Goal: Task Accomplishment & Management: Use online tool/utility

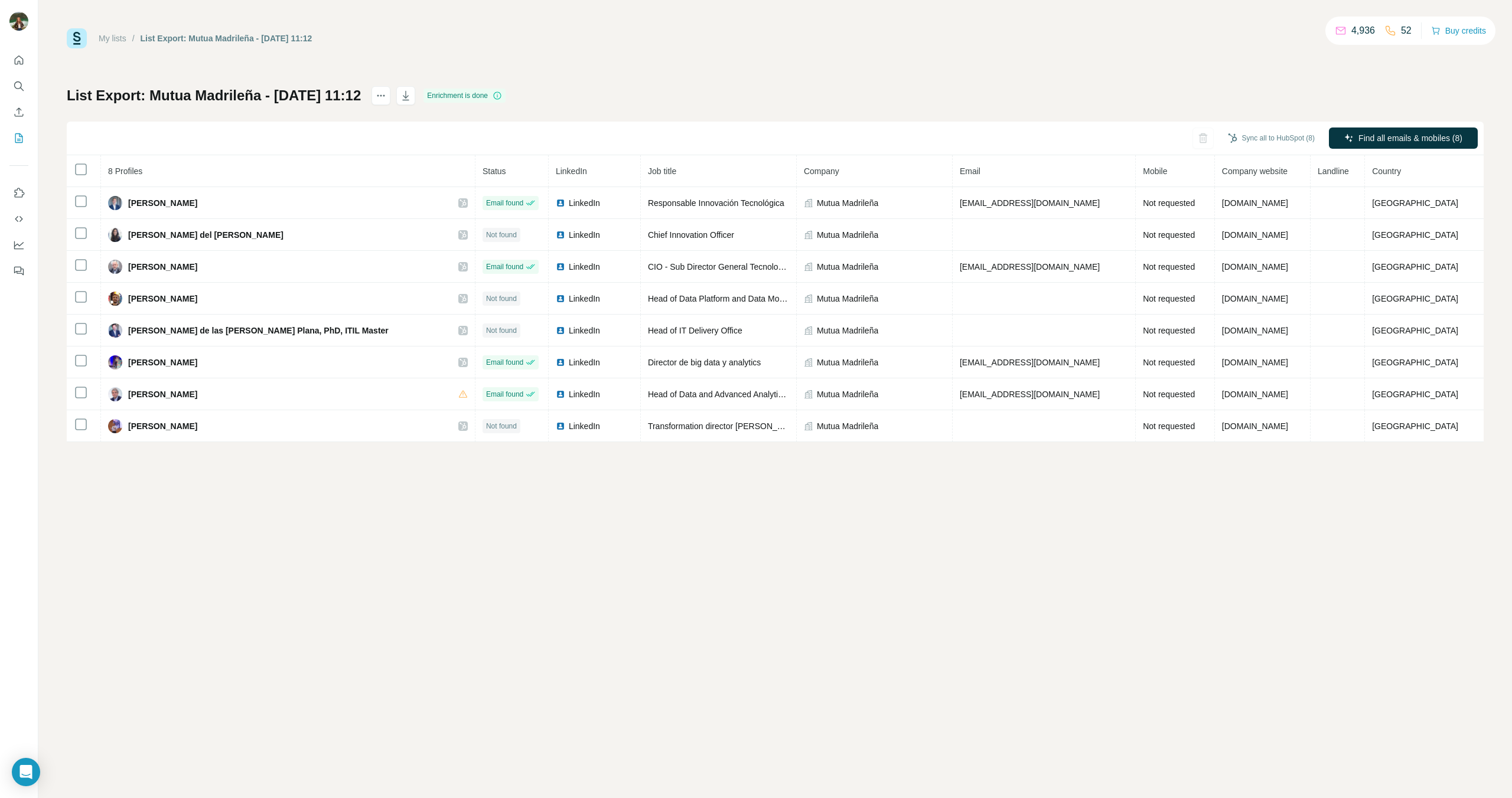
click at [804, 68] on div "My lists / List Export: Mutua Madrileña - 02/09/2025 11:12 4,936 52 Buy credits…" at bounding box center [775, 235] width 1417 height 414
click at [1273, 140] on button "Sync all to HubSpot (8)" at bounding box center [1271, 138] width 104 height 18
click at [1234, 300] on button "Sync all to HubSpot" at bounding box center [1253, 297] width 131 height 23
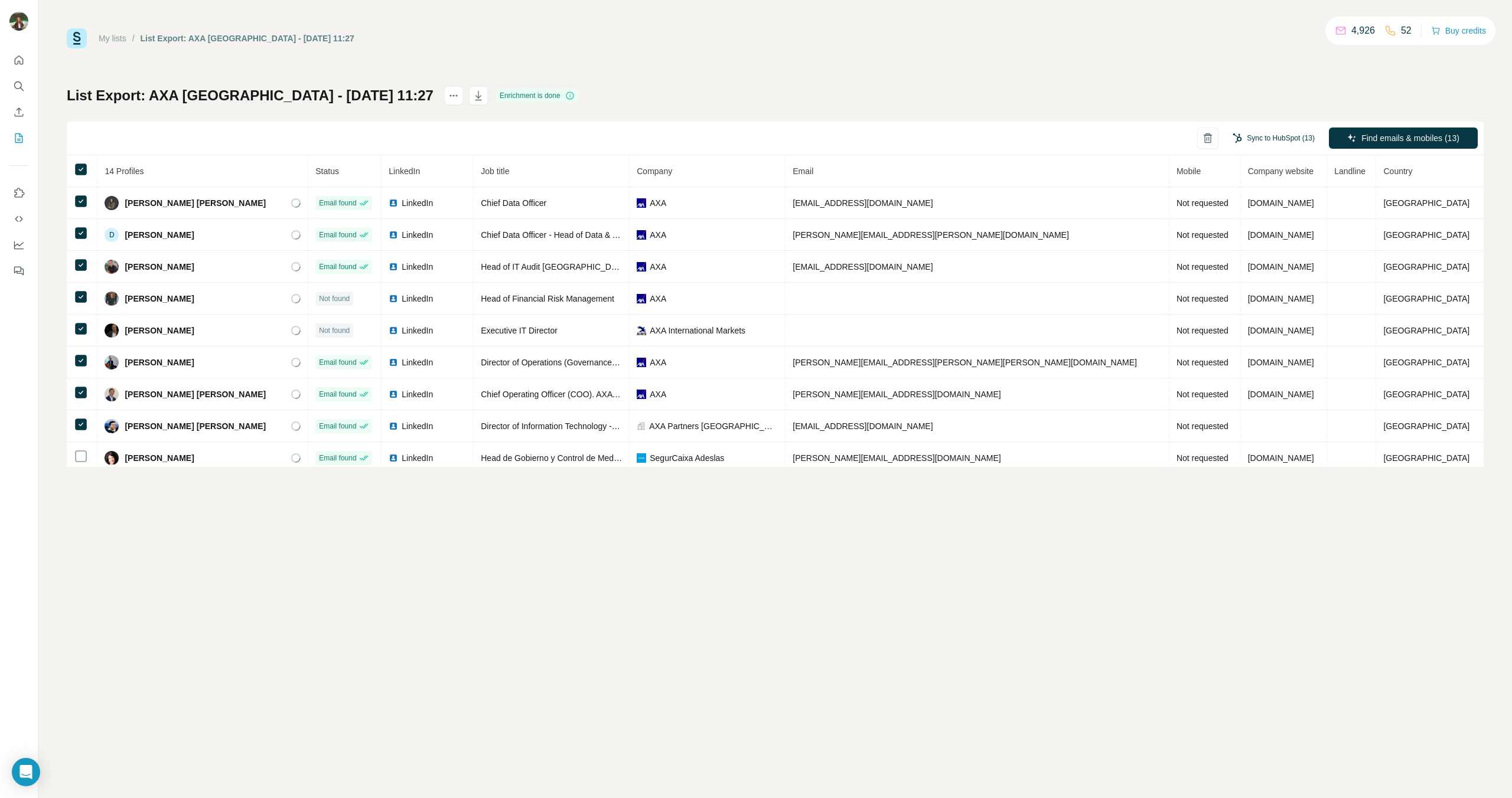
click at [1247, 139] on button "Sync to HubSpot (13)" at bounding box center [1273, 138] width 99 height 18
click at [1234, 242] on button "Sync to HubSpot" at bounding box center [1253, 241] width 131 height 23
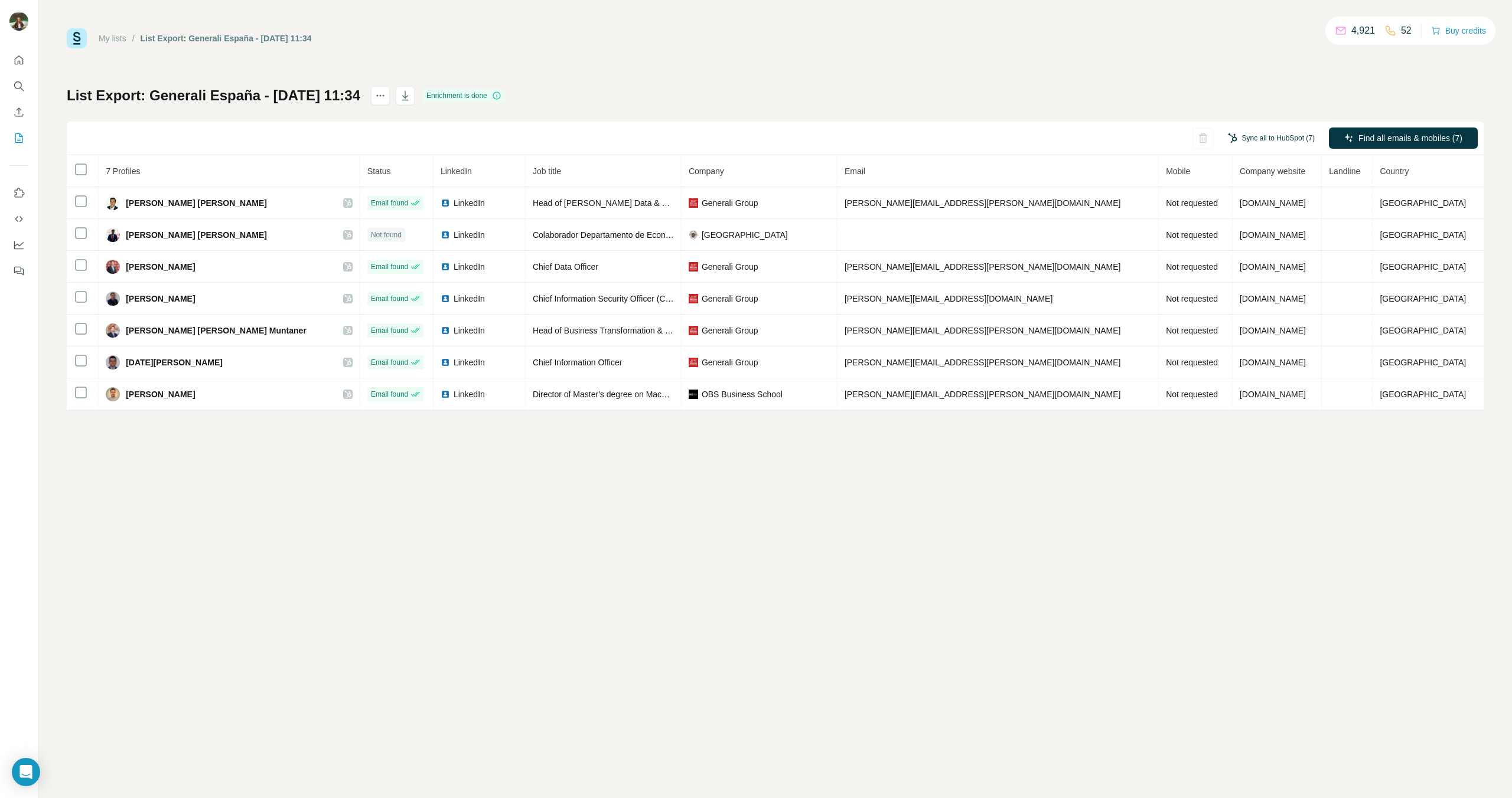
click at [1263, 135] on button "Sync all to HubSpot (7)" at bounding box center [1271, 138] width 104 height 18
click at [1236, 230] on button "Sync all to HubSpot" at bounding box center [1253, 227] width 131 height 23
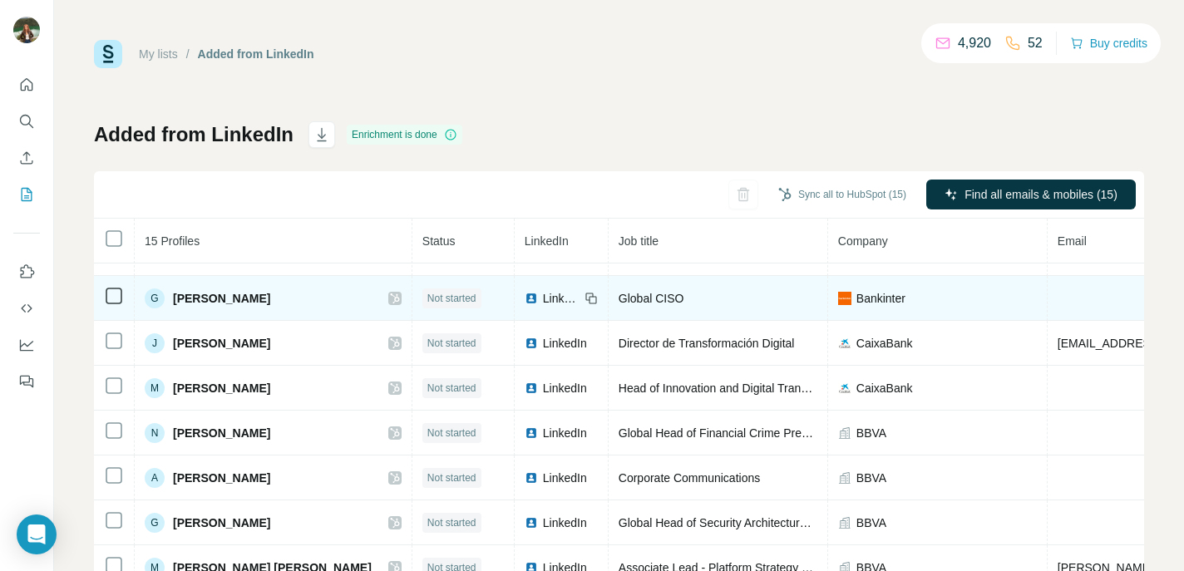
scroll to position [289, 0]
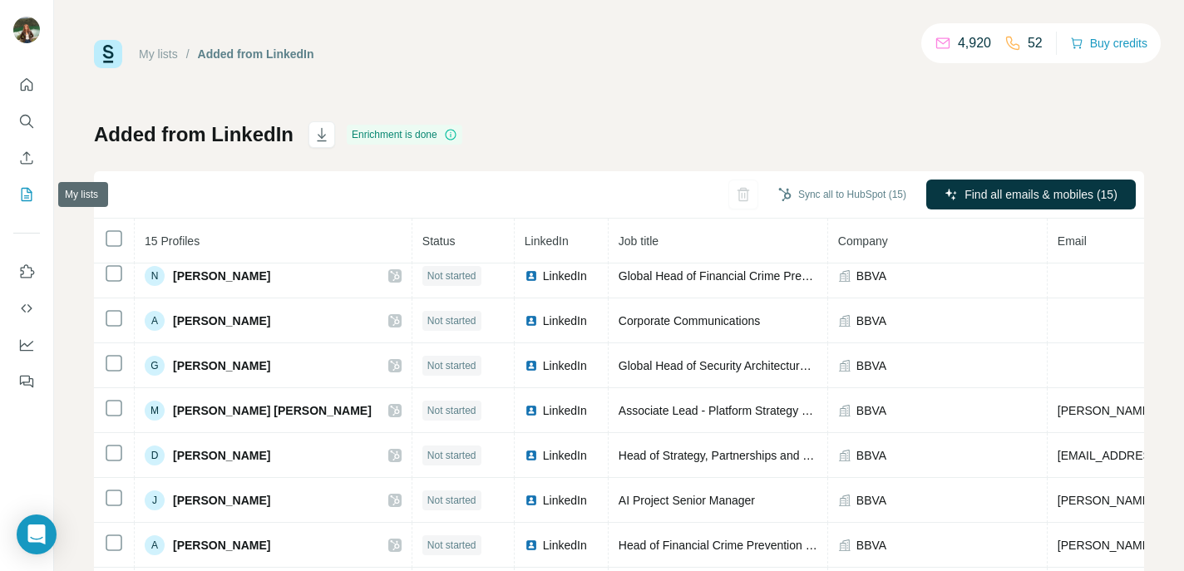
click at [28, 186] on icon "My lists" at bounding box center [26, 194] width 17 height 17
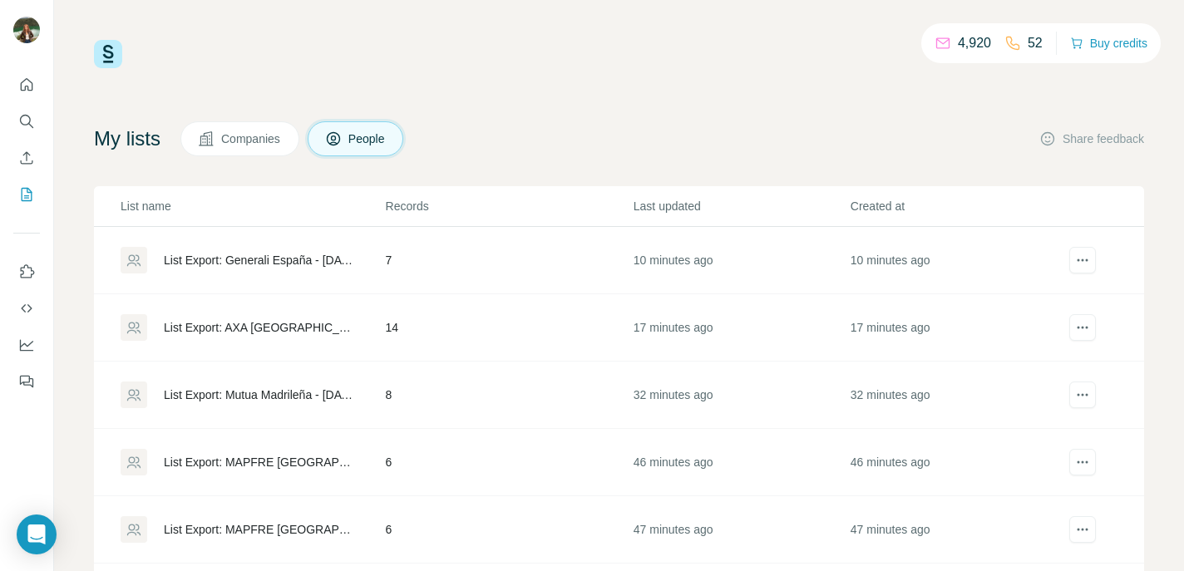
click at [224, 258] on div "List Export: Generali España - [DATE] 11:34" at bounding box center [261, 260] width 194 height 17
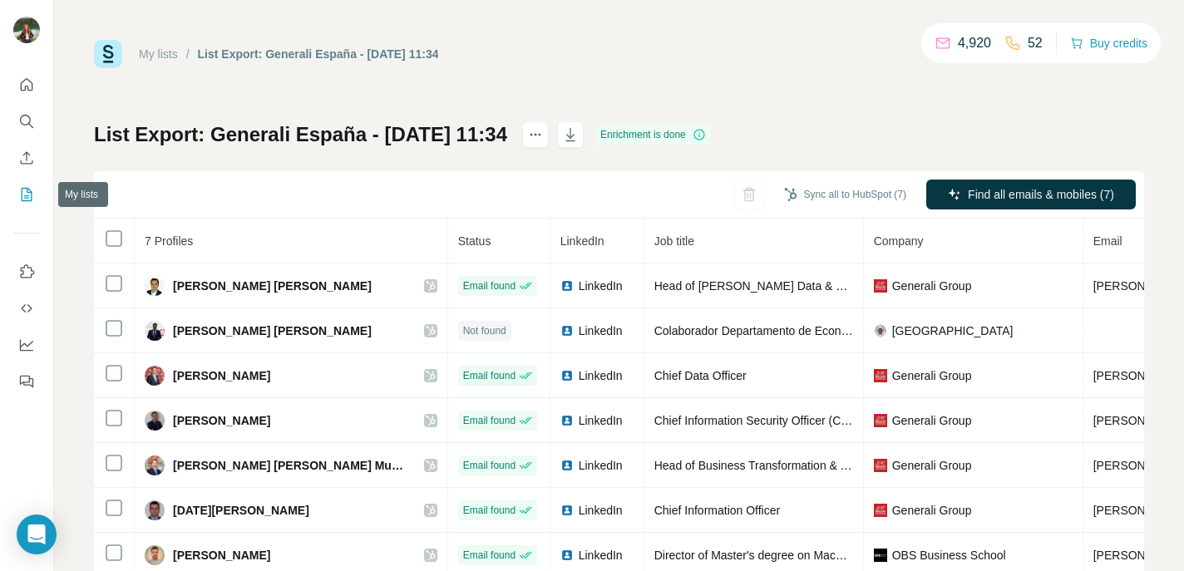
click at [20, 190] on icon "My lists" at bounding box center [26, 194] width 17 height 17
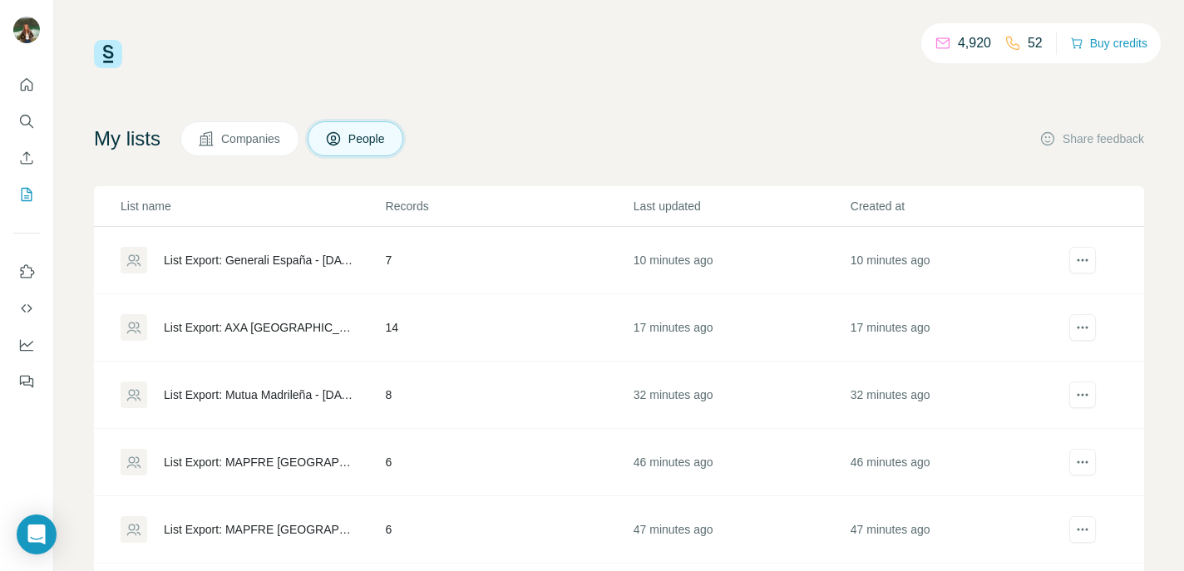
click at [240, 331] on div "List Export: AXA SPAIN - 02/09/2025 11:27" at bounding box center [261, 327] width 194 height 17
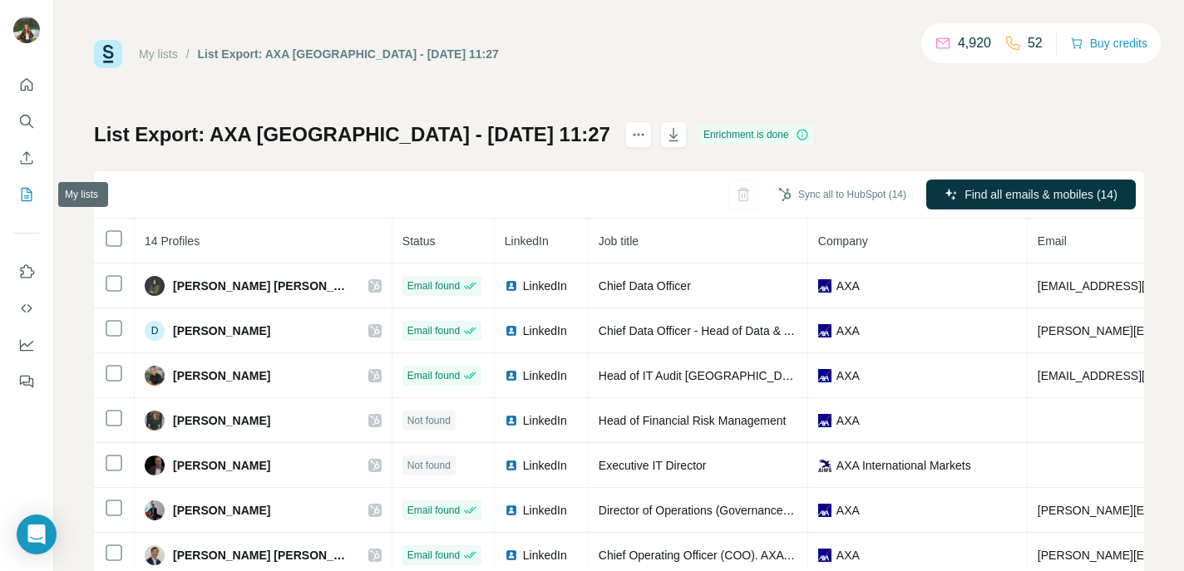
click at [29, 200] on icon "My lists" at bounding box center [26, 194] width 17 height 17
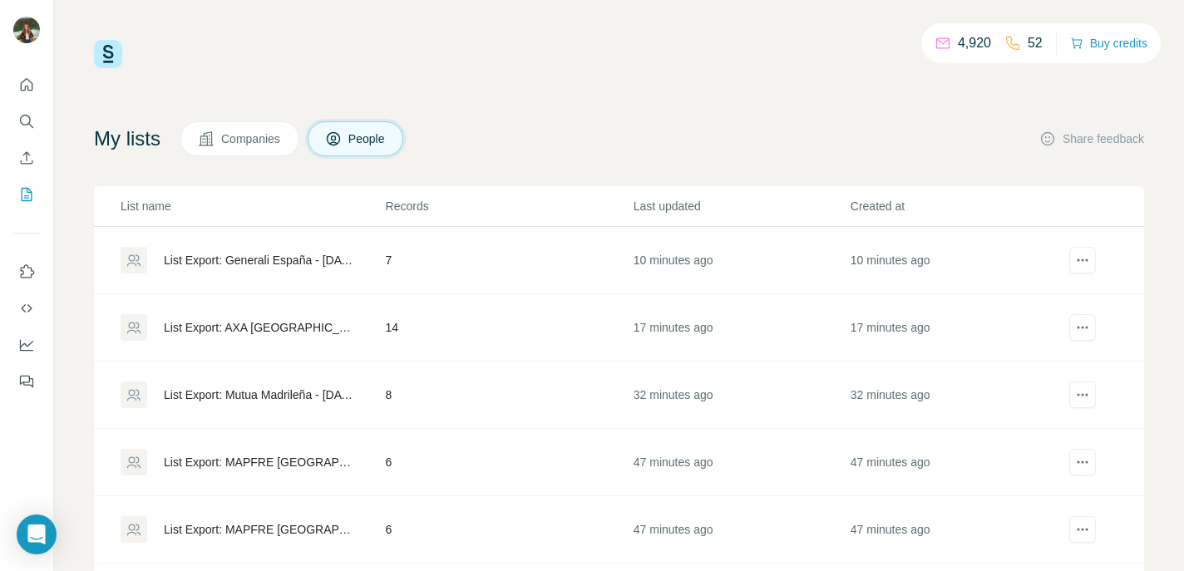
click at [222, 400] on div "List Export: Mutua Madrileña - [DATE] 11:12" at bounding box center [261, 395] width 194 height 17
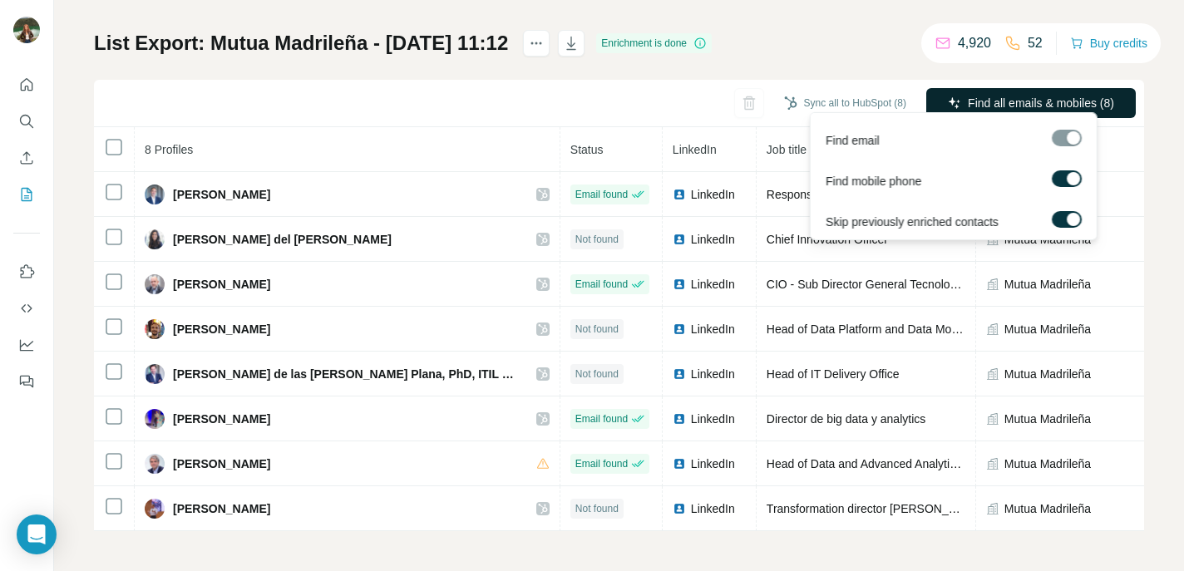
click at [998, 95] on span "Find all emails & mobiles (8)" at bounding box center [1041, 103] width 146 height 17
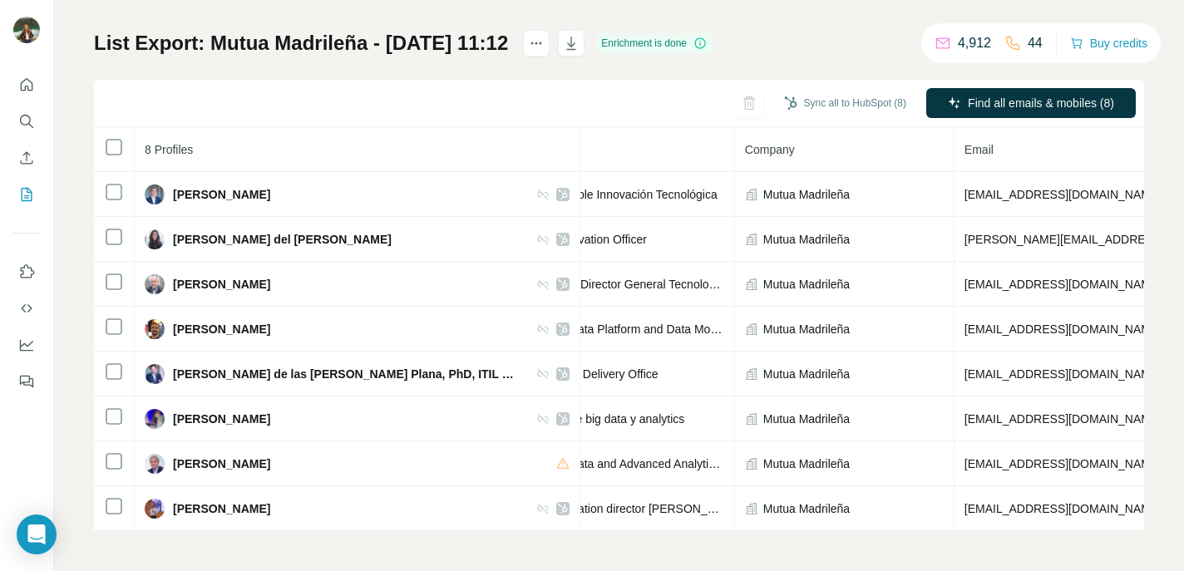
scroll to position [0, 294]
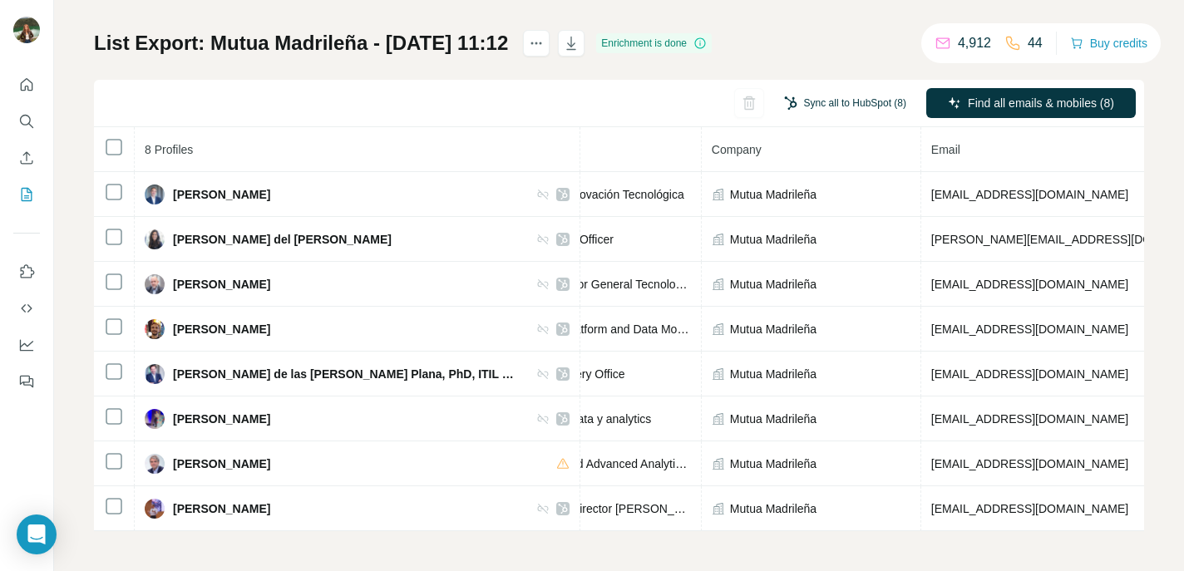
click at [838, 92] on button "Sync all to HubSpot (8)" at bounding box center [846, 103] width 146 height 25
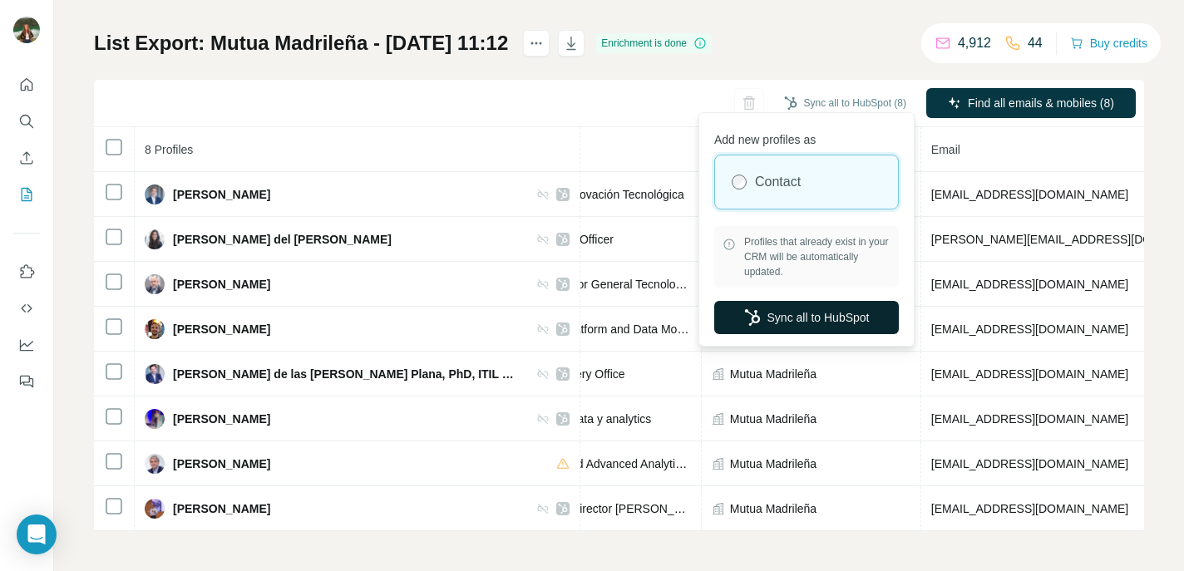
click at [794, 323] on button "Sync all to HubSpot" at bounding box center [806, 317] width 185 height 33
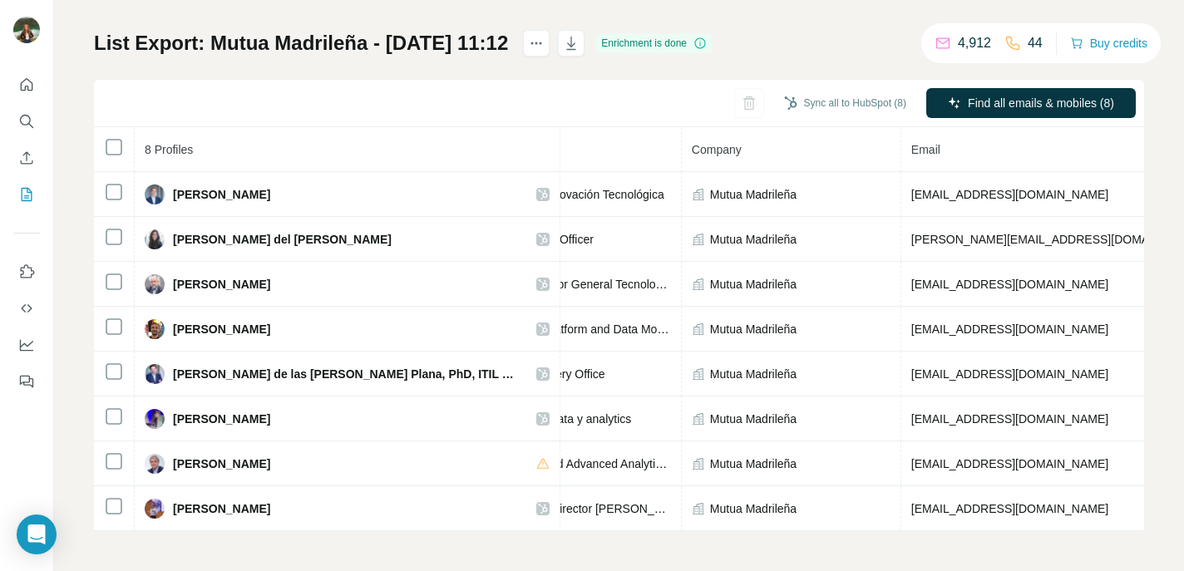
click at [682, 138] on th "Company" at bounding box center [792, 149] width 220 height 45
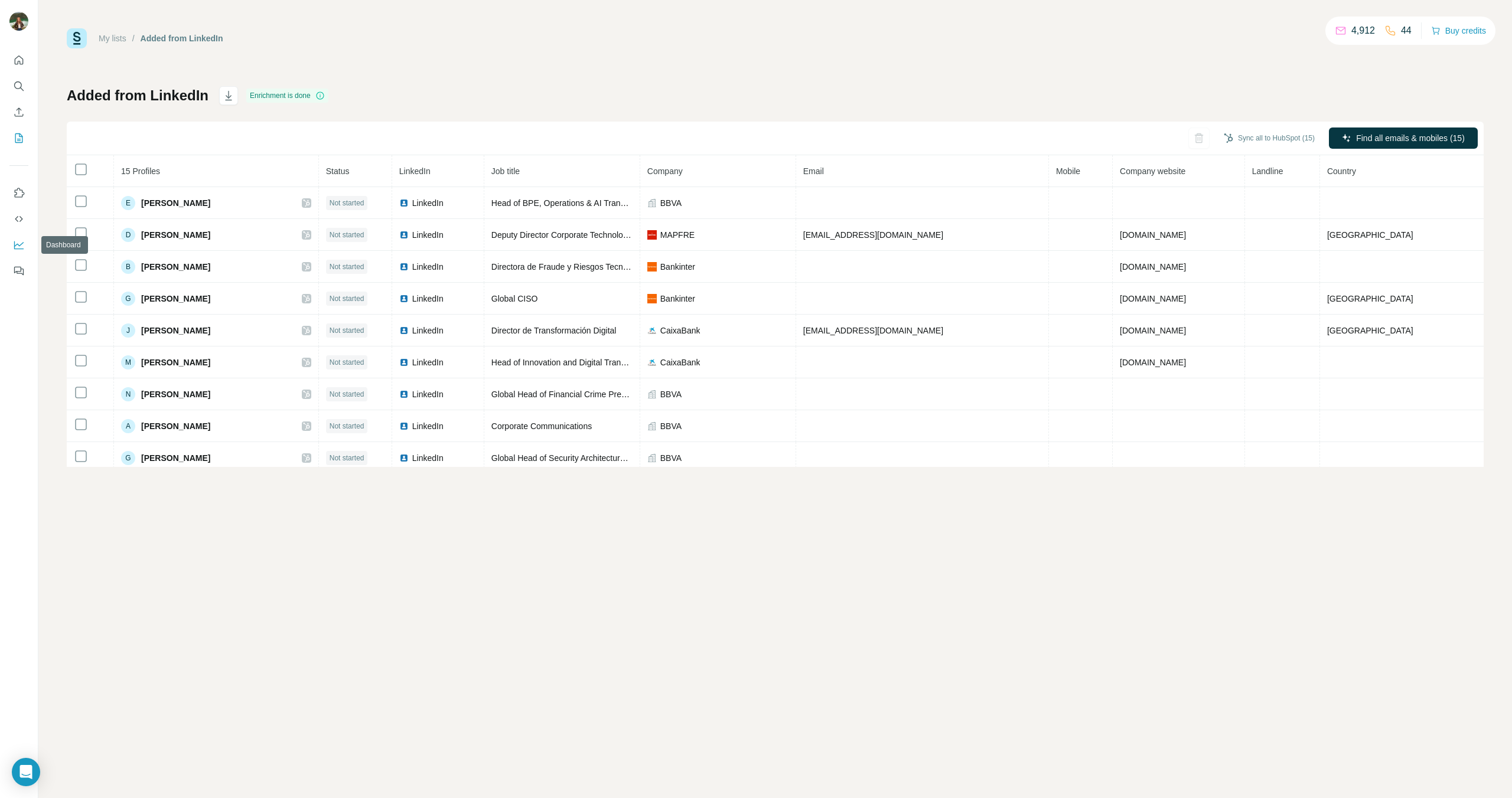
click at [23, 242] on icon "Dashboard" at bounding box center [18, 245] width 12 height 12
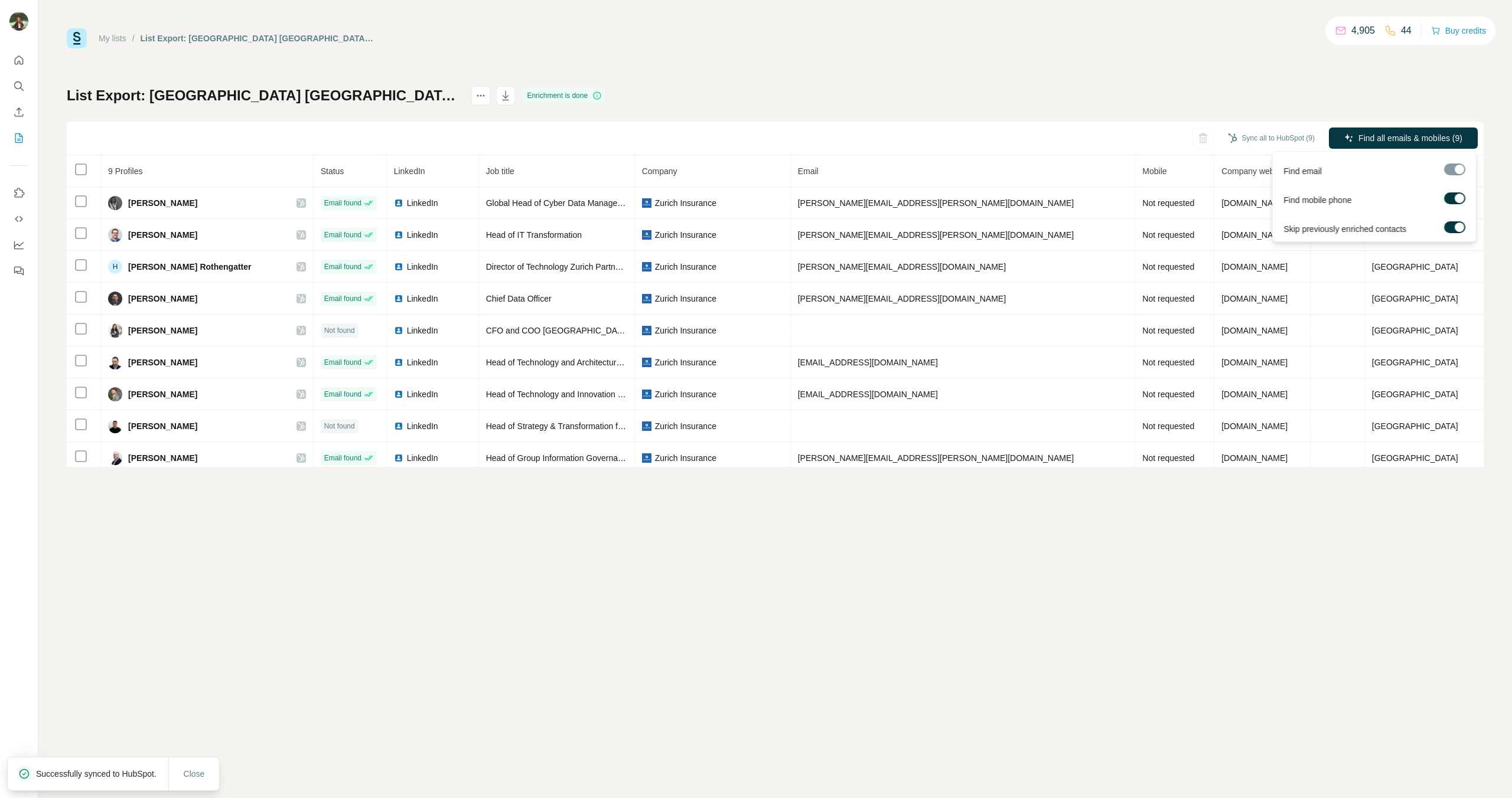
click at [1457, 198] on div at bounding box center [1459, 198] width 9 height 9
click at [1407, 138] on span "Find all emails (9)" at bounding box center [1430, 138] width 65 height 12
click at [1308, 135] on button "Sync all to HubSpot (9)" at bounding box center [1312, 138] width 104 height 18
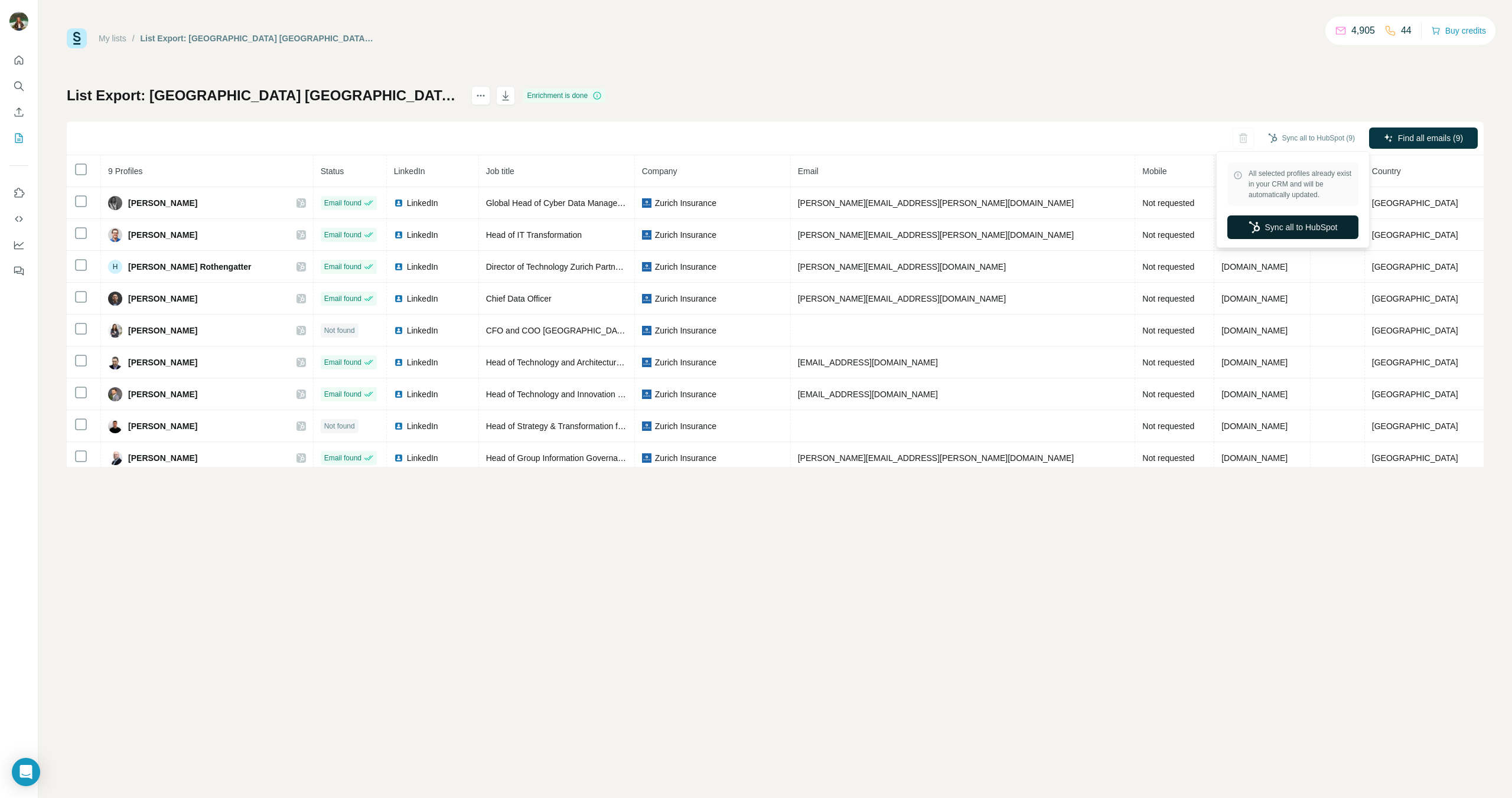
click at [1297, 224] on button "Sync all to HubSpot" at bounding box center [1293, 227] width 131 height 23
click at [20, 134] on icon "My lists" at bounding box center [19, 138] width 8 height 9
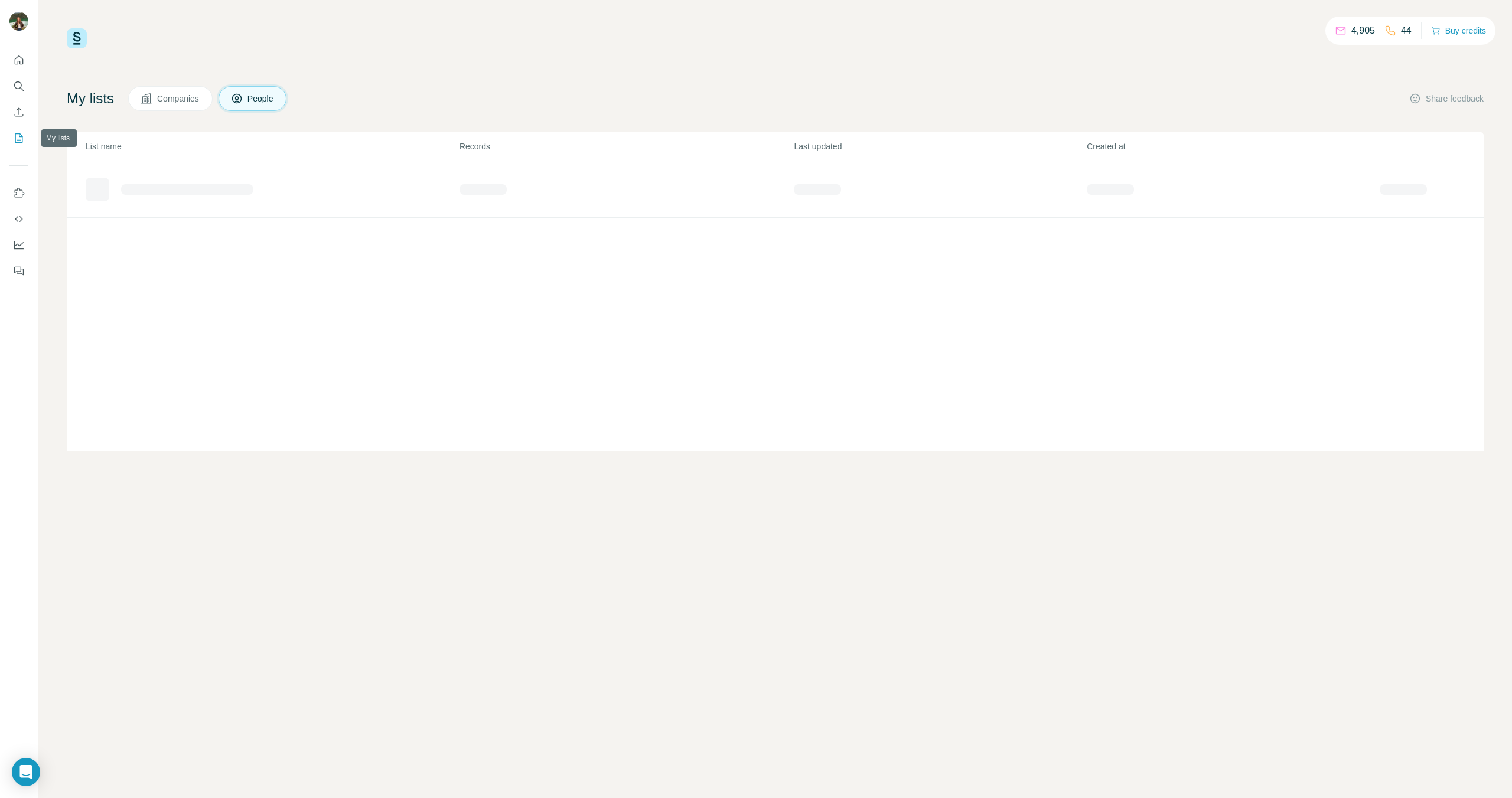
click at [19, 135] on icon "My lists" at bounding box center [20, 137] width 6 height 8
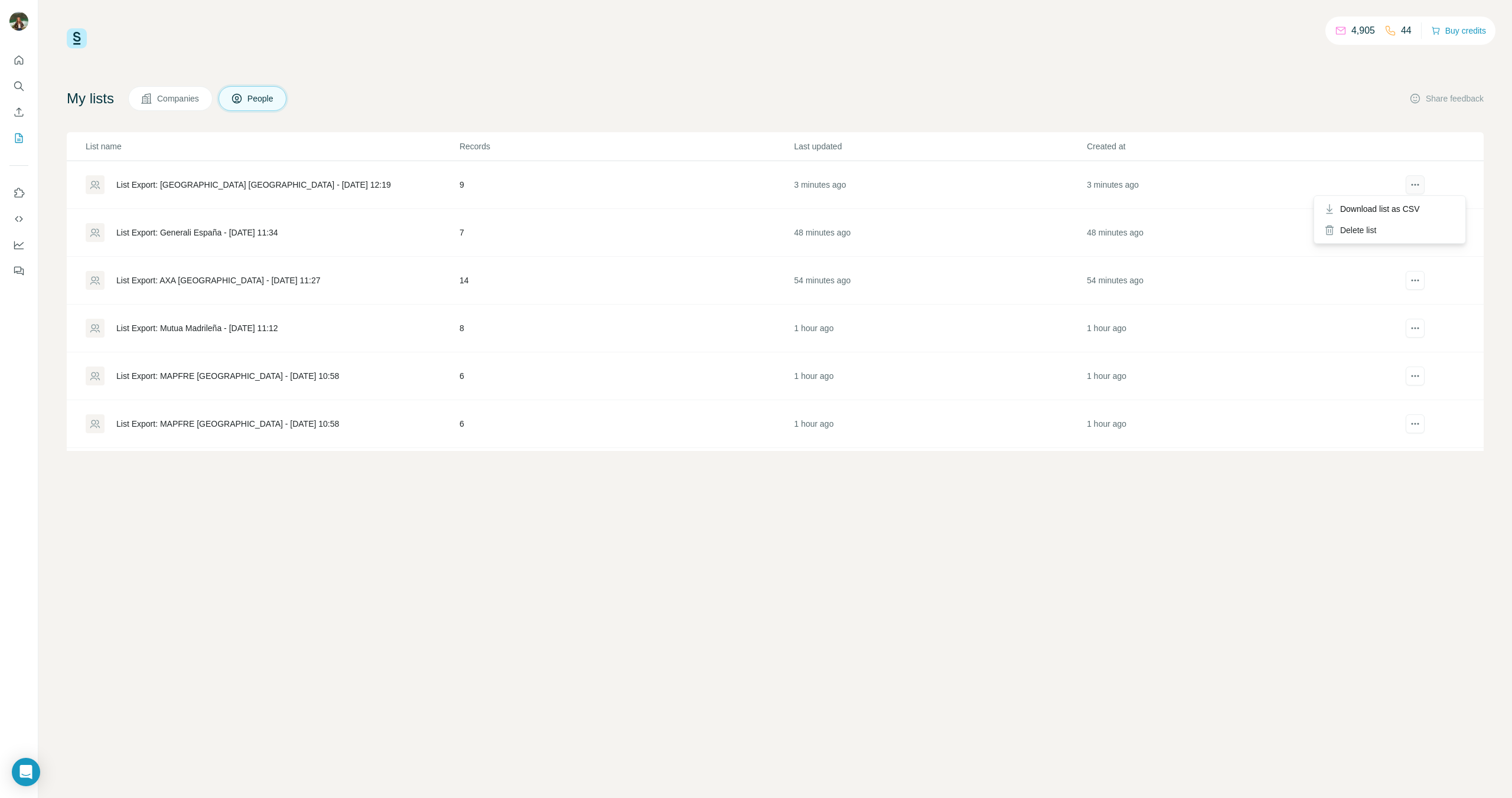
click at [1409, 188] on icon "actions" at bounding box center [1415, 185] width 12 height 12
click at [19, 58] on icon "Quick start" at bounding box center [18, 60] width 12 height 12
